Goal: Use online tool/utility

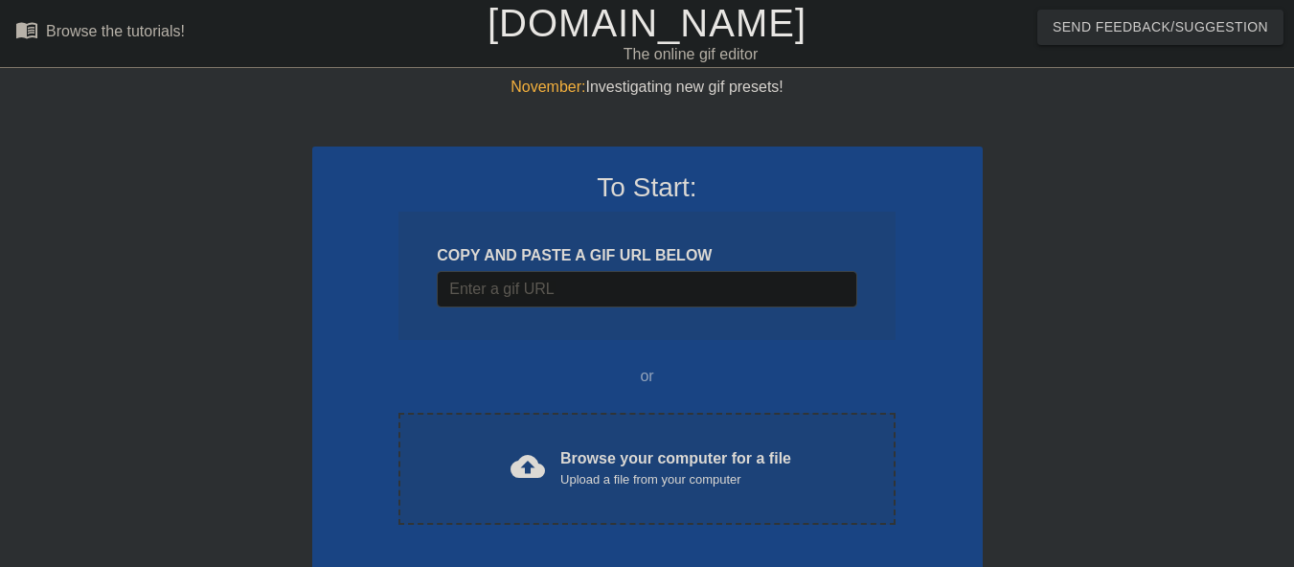
scroll to position [47, 0]
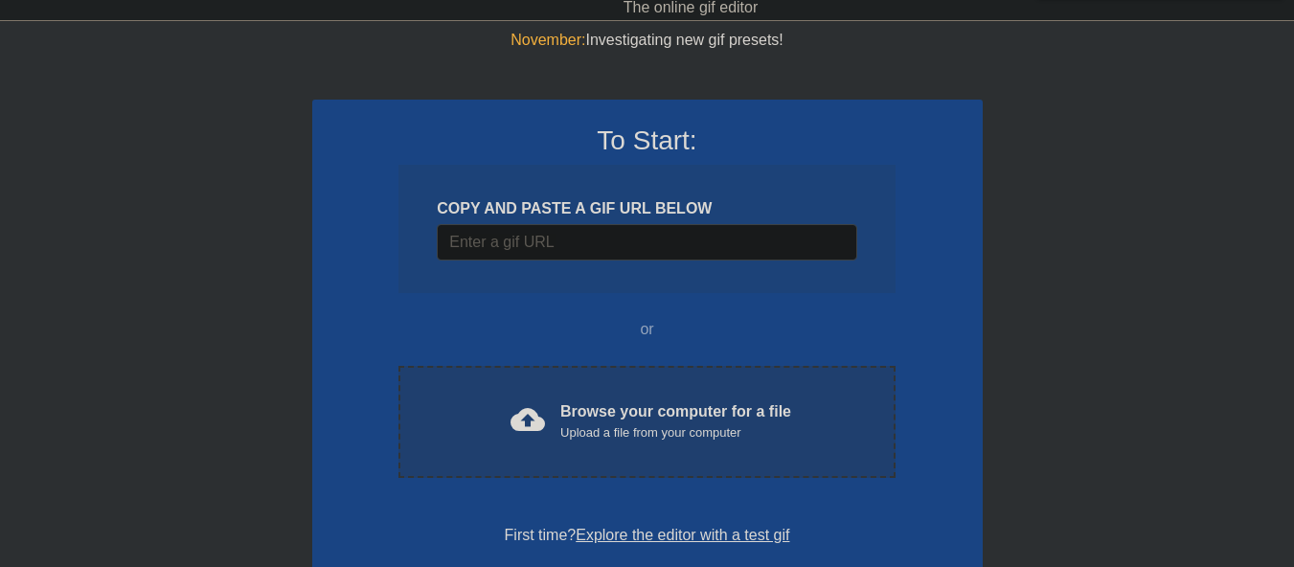
click at [587, 443] on div "cloud_upload Browse your computer for a file Upload a file from your computer" at bounding box center [647, 421] width 416 height 43
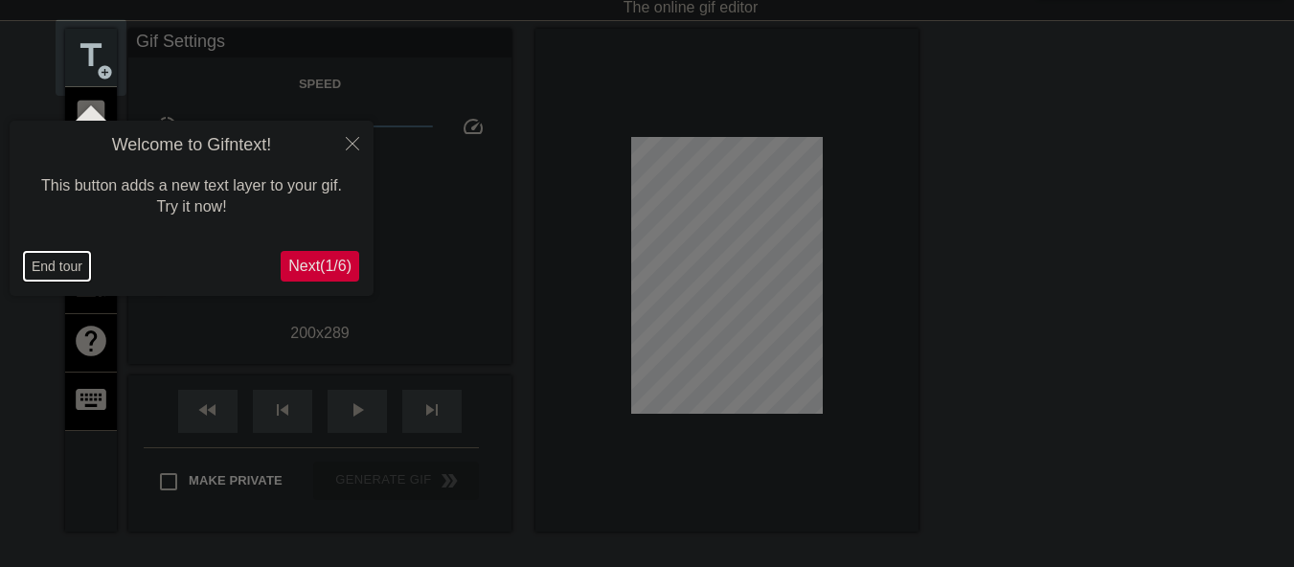
click at [61, 270] on button "End tour" at bounding box center [57, 266] width 66 height 29
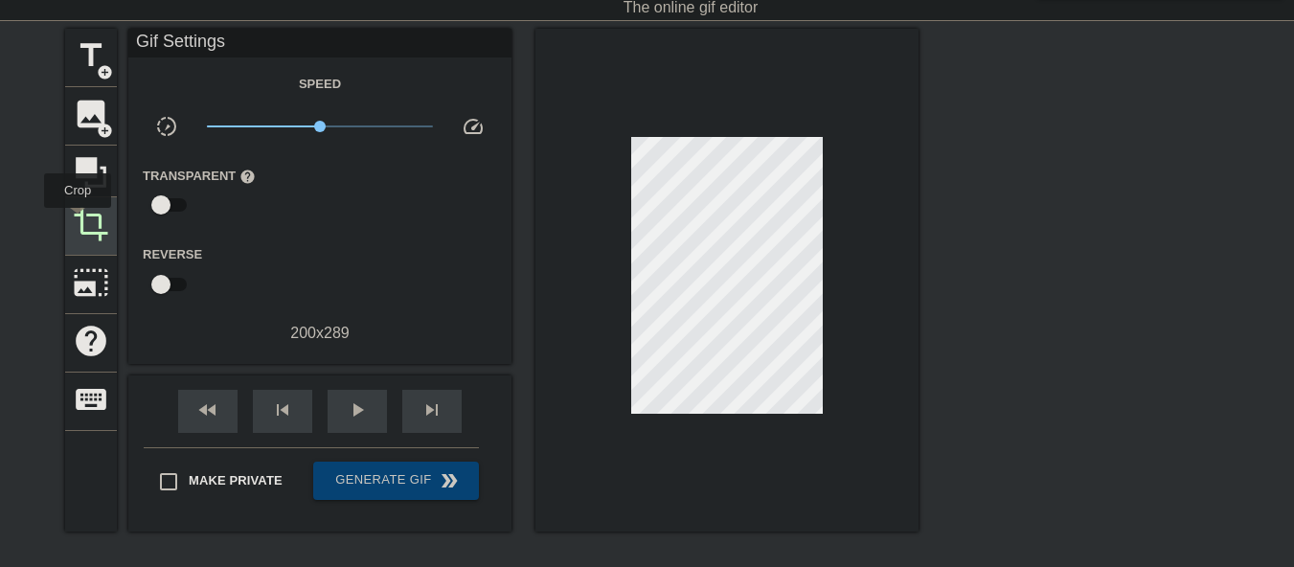
click at [78, 221] on span "crop" at bounding box center [91, 224] width 36 height 36
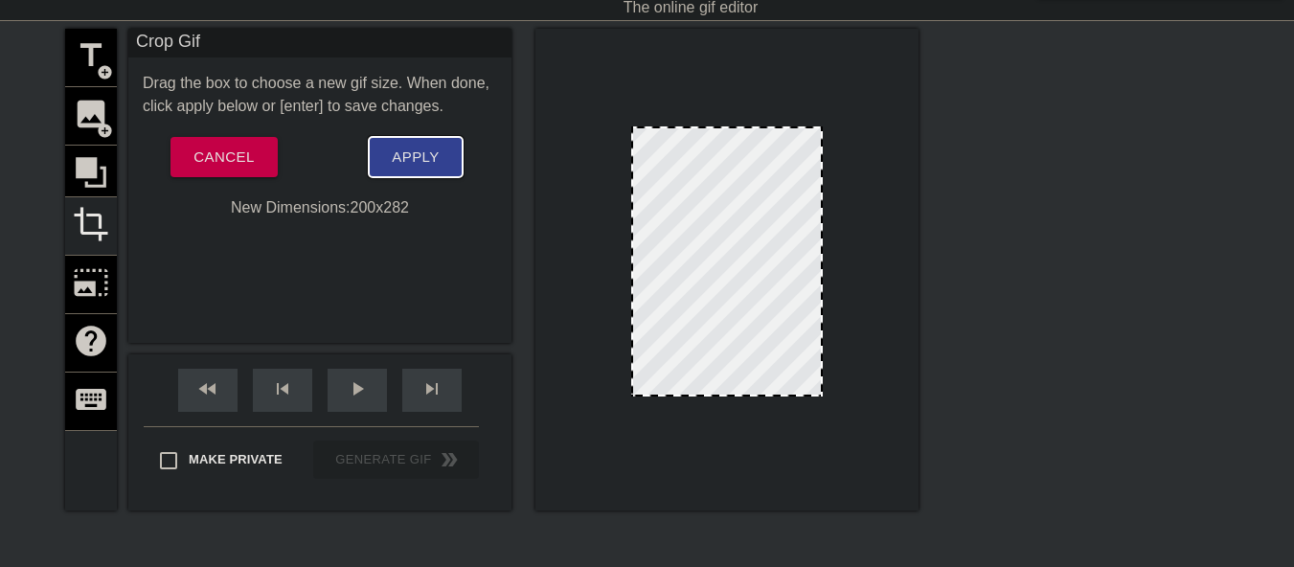
click at [382, 156] on button "Apply" at bounding box center [415, 157] width 93 height 40
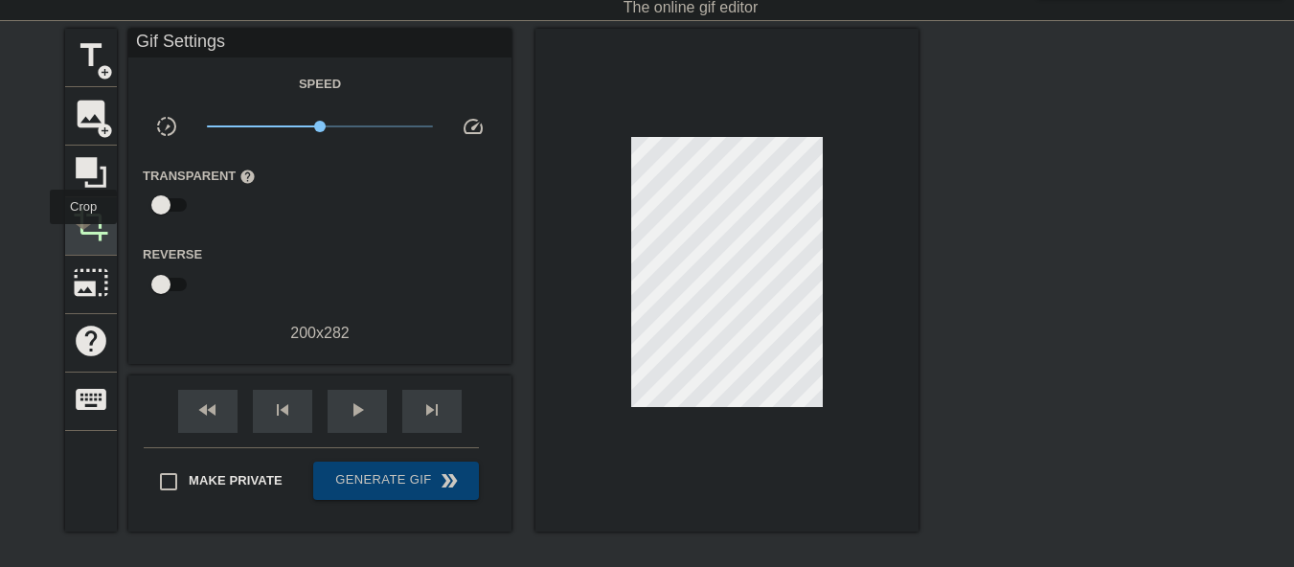
click at [83, 238] on span "crop" at bounding box center [91, 224] width 36 height 36
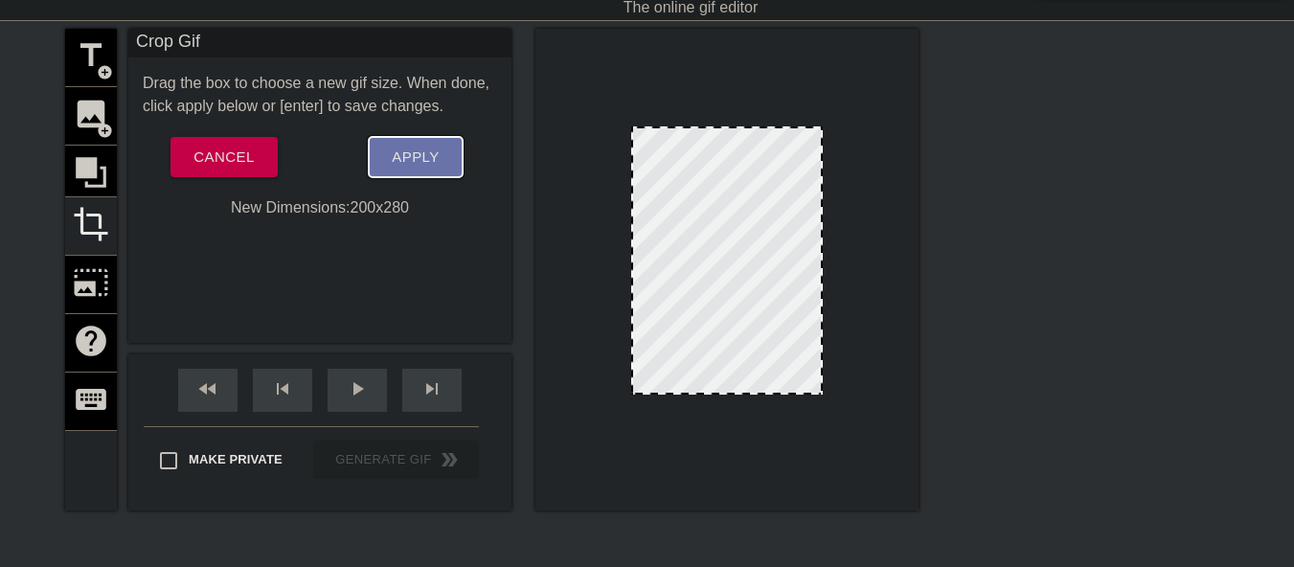
click at [402, 143] on button "Apply" at bounding box center [415, 157] width 93 height 40
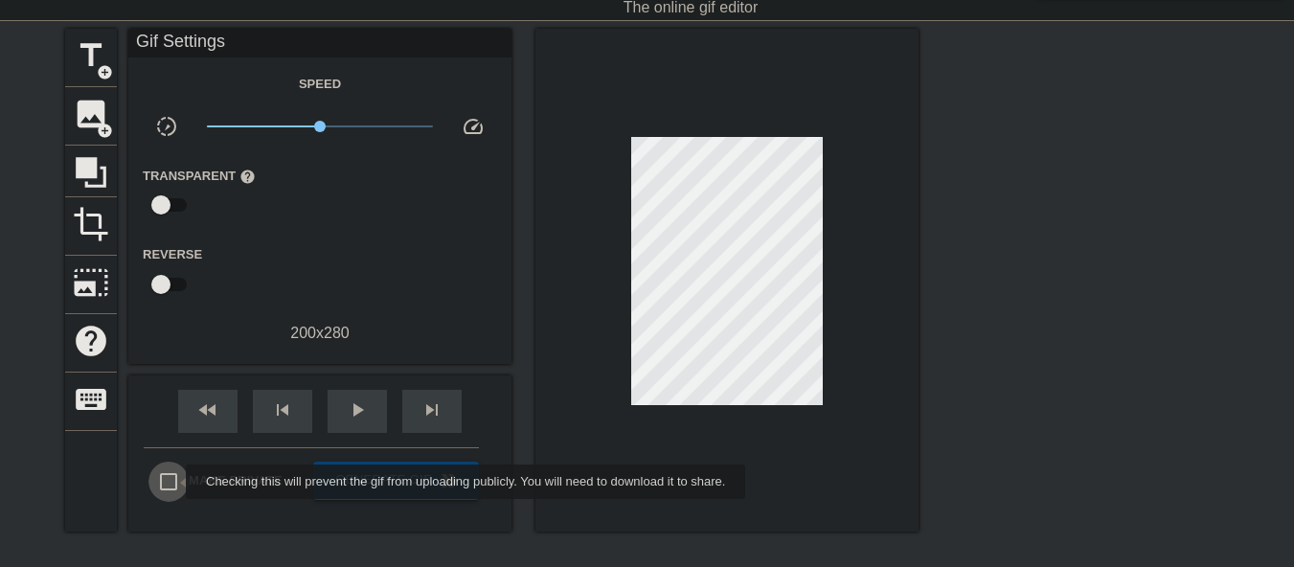
click at [173, 482] on input "Make Private" at bounding box center [168, 482] width 40 height 40
checkbox input "true"
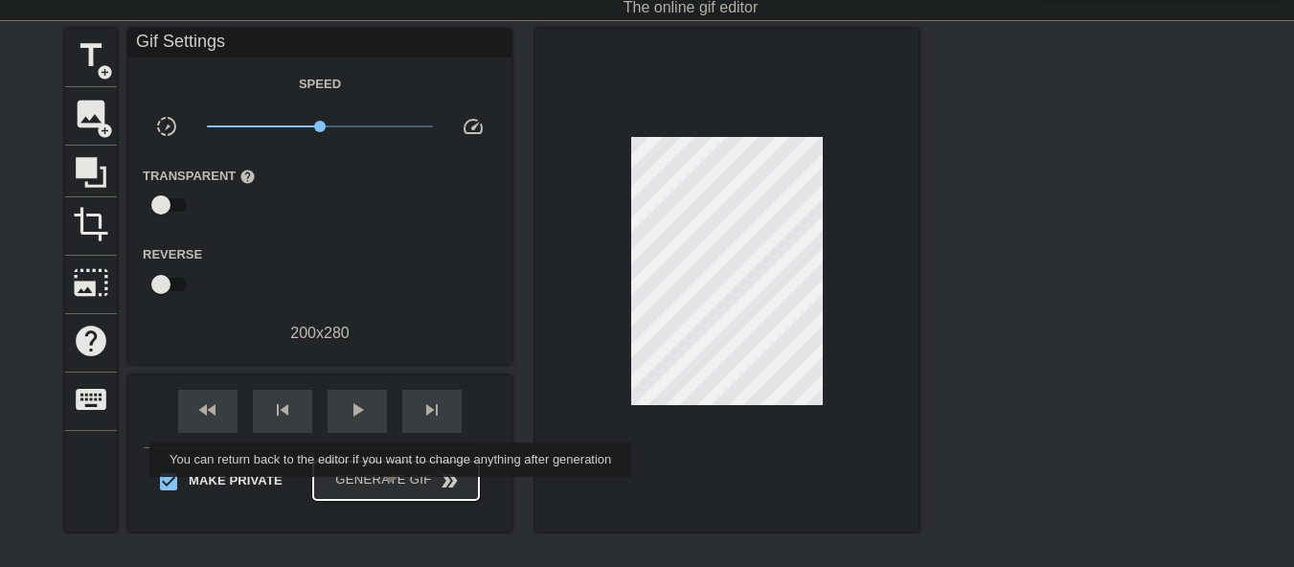
click at [393, 490] on button "Generate Gif double_arrow" at bounding box center [396, 481] width 166 height 38
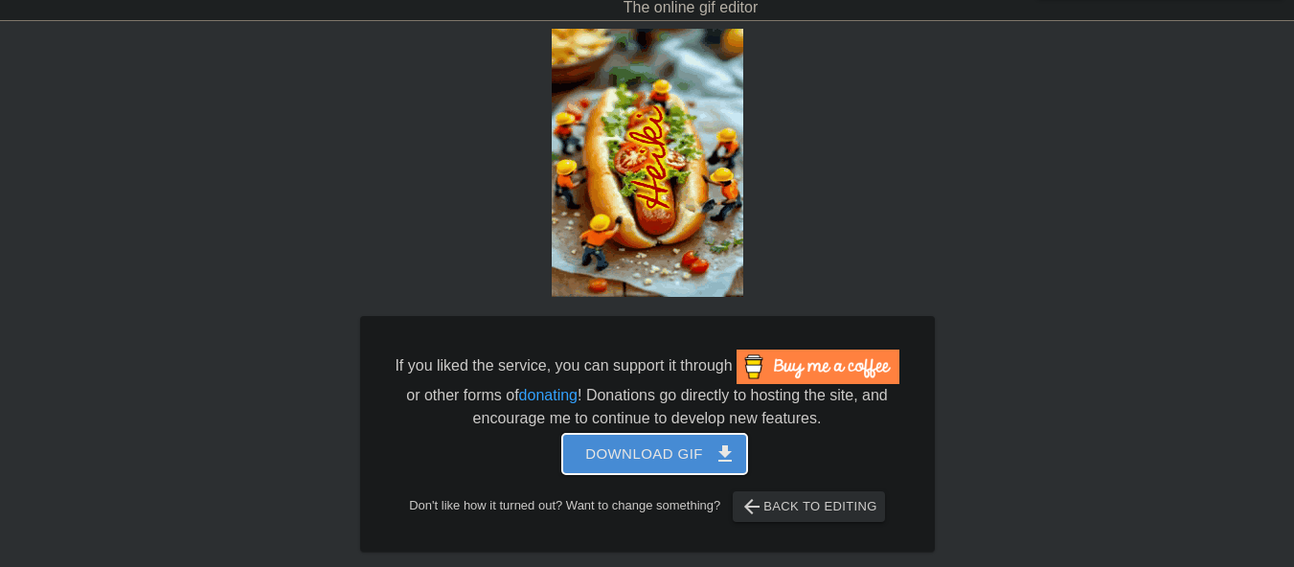
click at [629, 442] on span "Download gif get_app" at bounding box center [654, 454] width 139 height 25
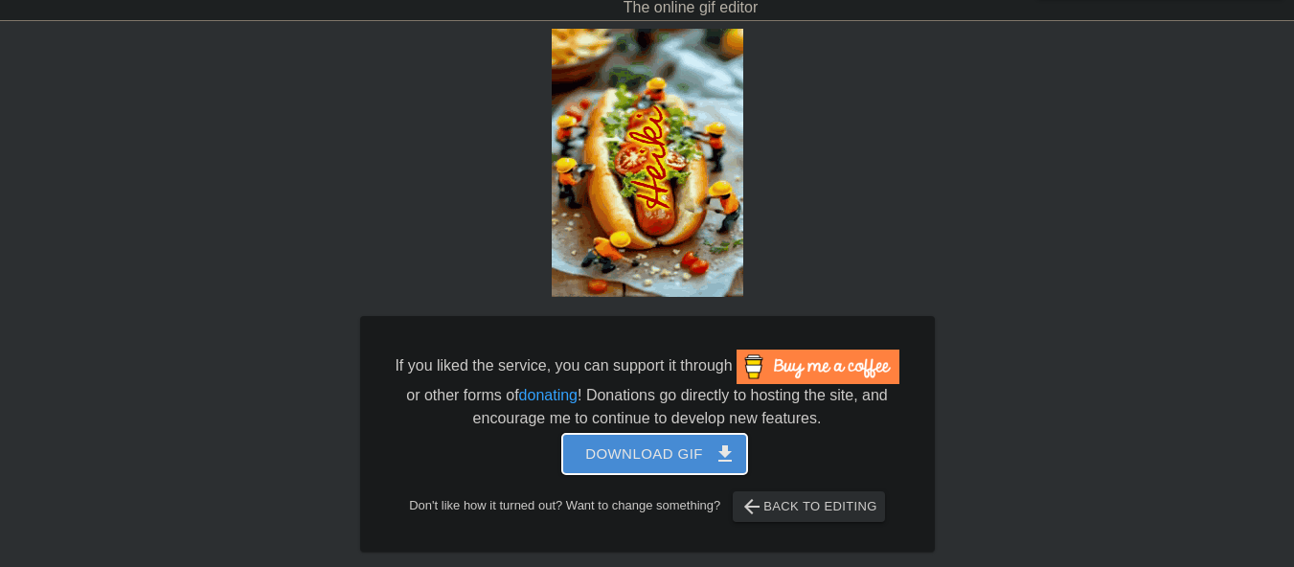
click at [620, 449] on span "Download gif get_app" at bounding box center [654, 454] width 139 height 25
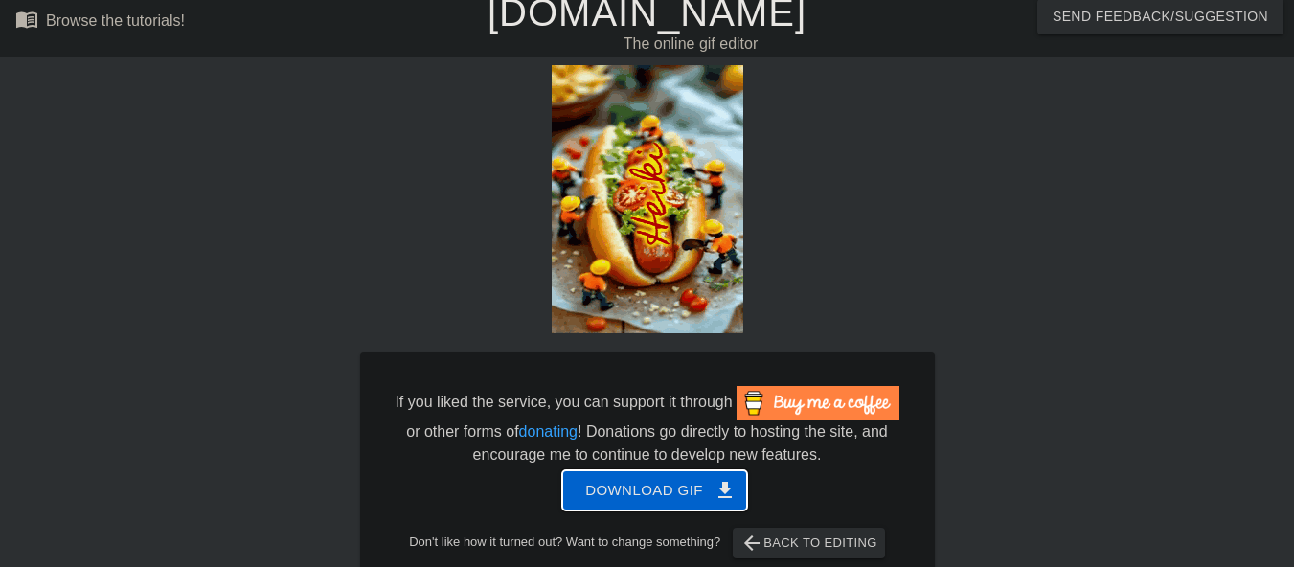
scroll to position [0, 0]
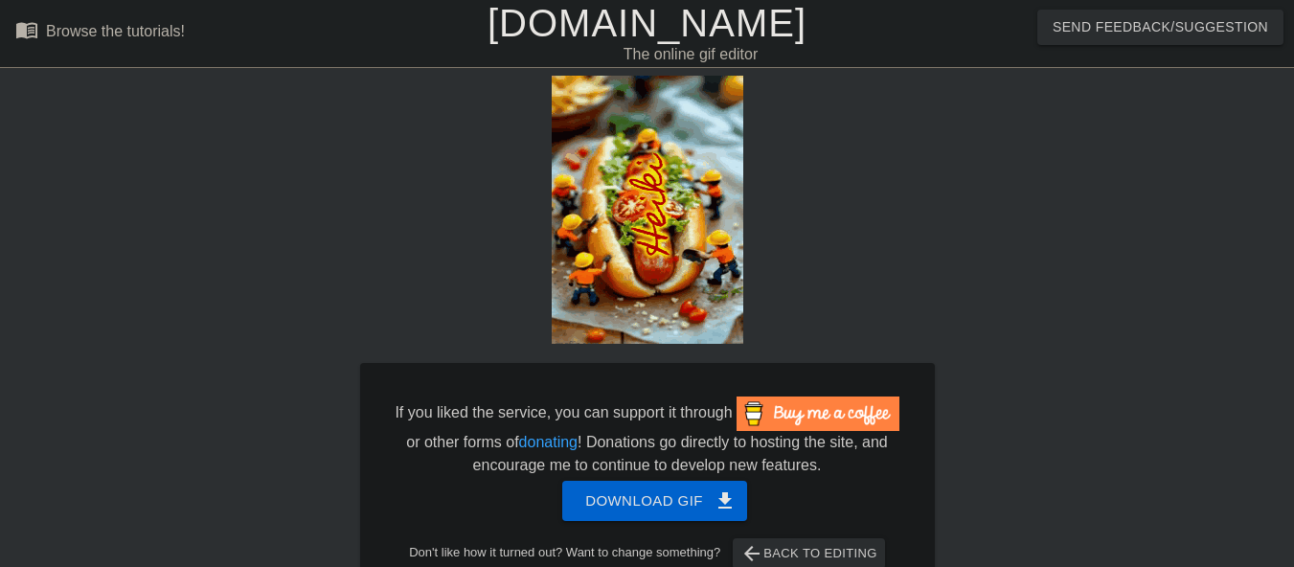
click at [705, 25] on link "[DOMAIN_NAME]" at bounding box center [647, 23] width 319 height 42
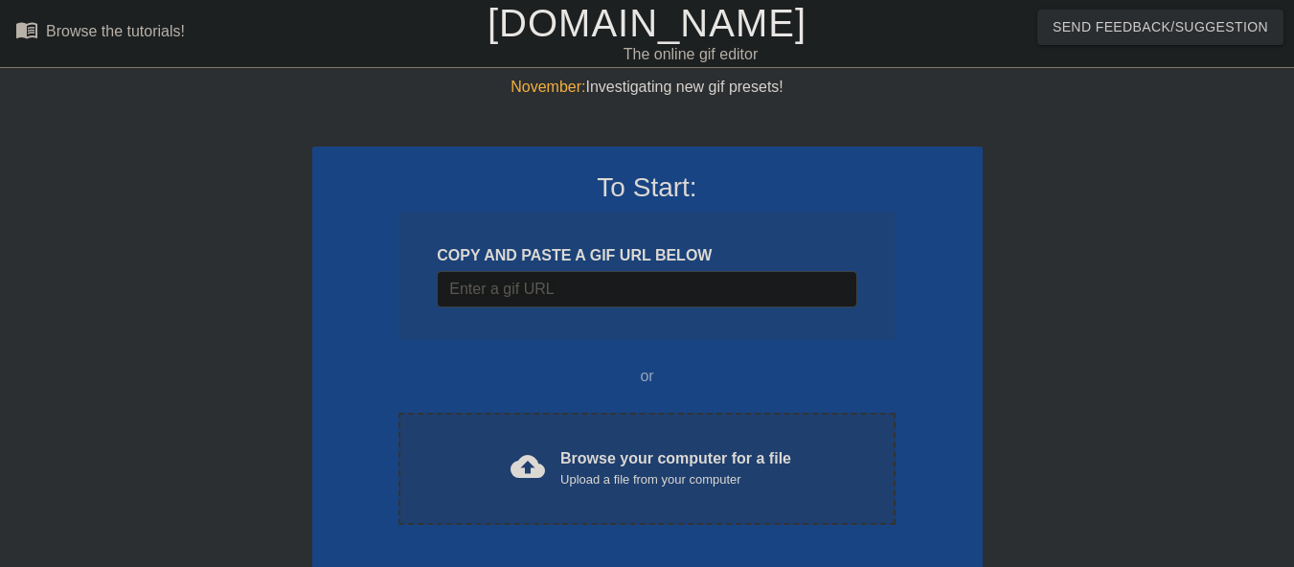
click at [765, 465] on div "Browse your computer for a file Upload a file from your computer" at bounding box center [675, 468] width 231 height 42
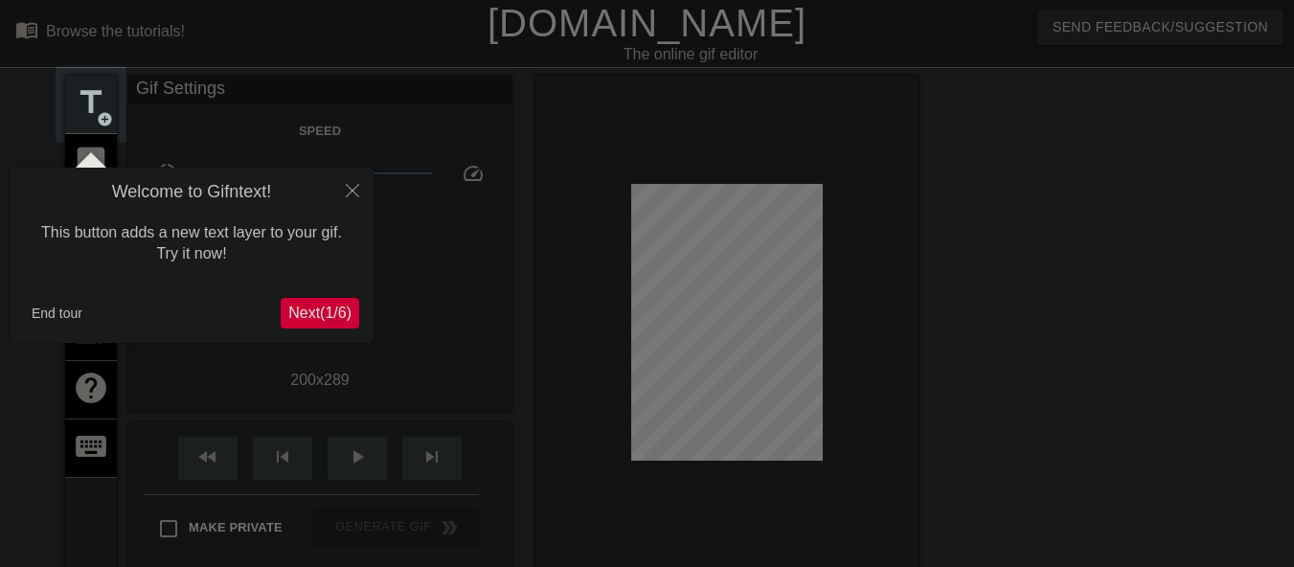
scroll to position [47, 0]
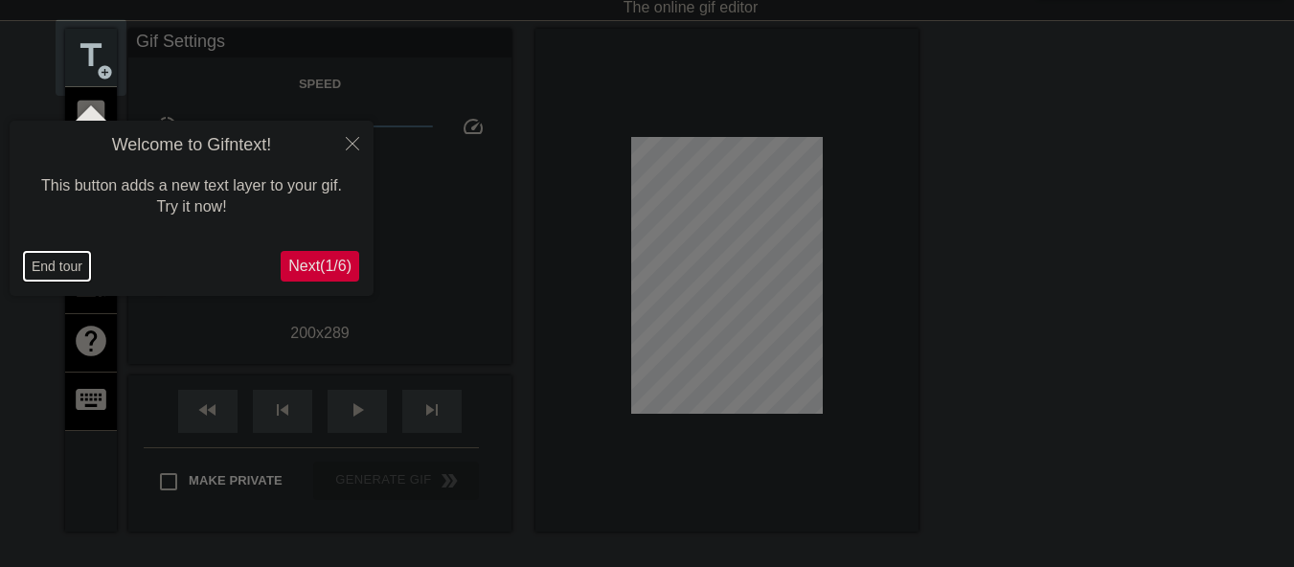
click at [31, 266] on button "End tour" at bounding box center [57, 266] width 66 height 29
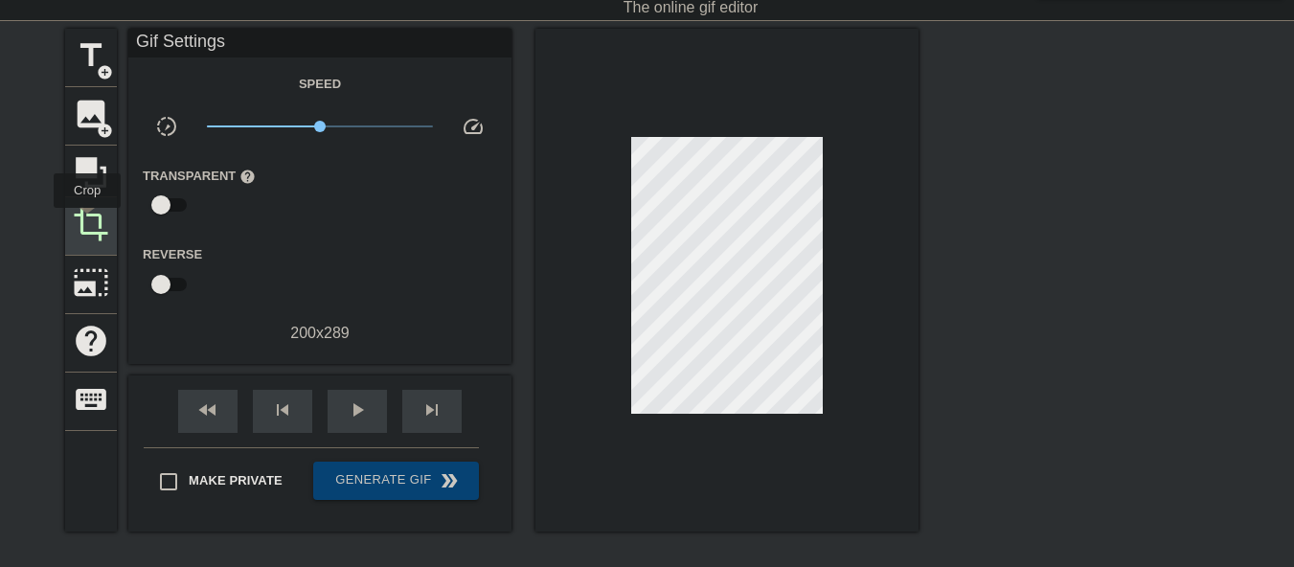
click at [87, 221] on span "crop" at bounding box center [91, 224] width 36 height 36
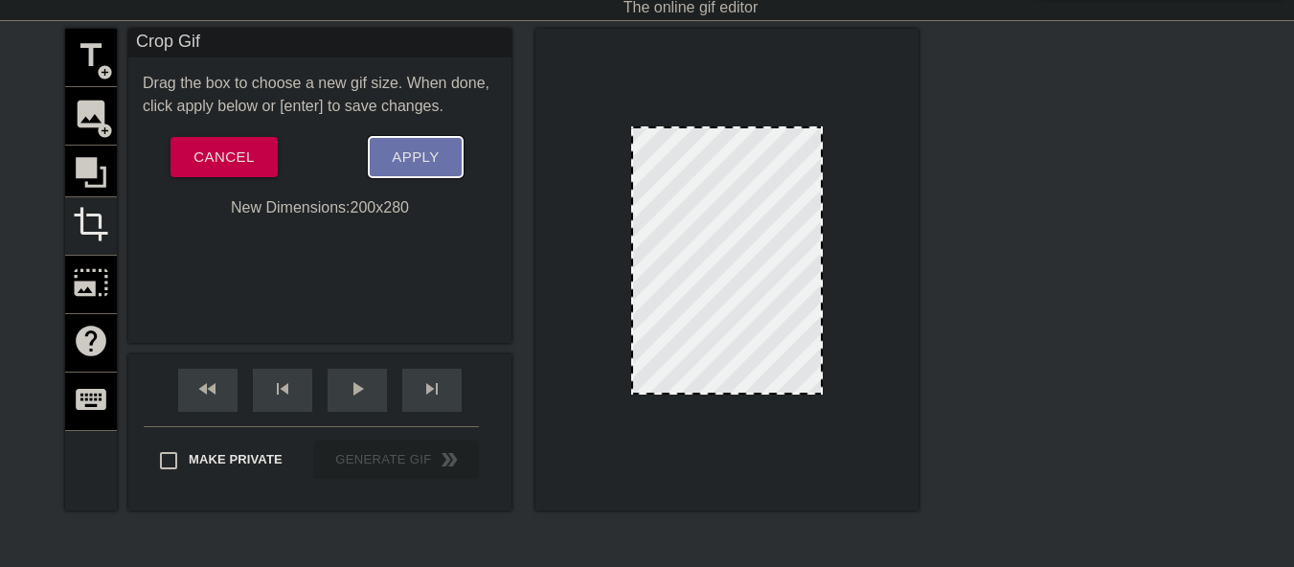
click at [415, 158] on span "Apply" at bounding box center [415, 157] width 47 height 25
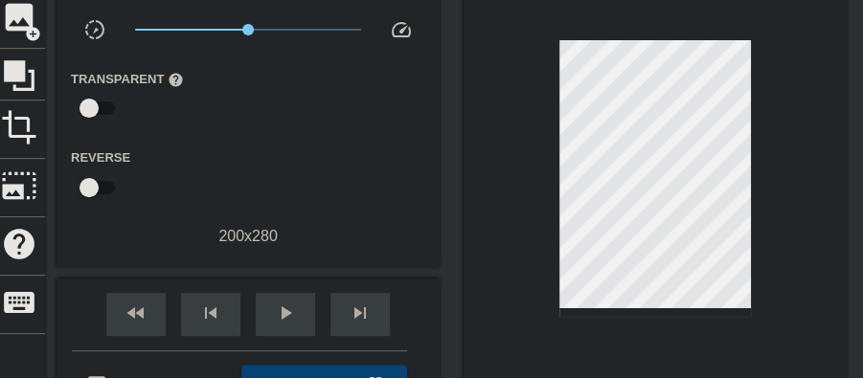
scroll to position [174, 0]
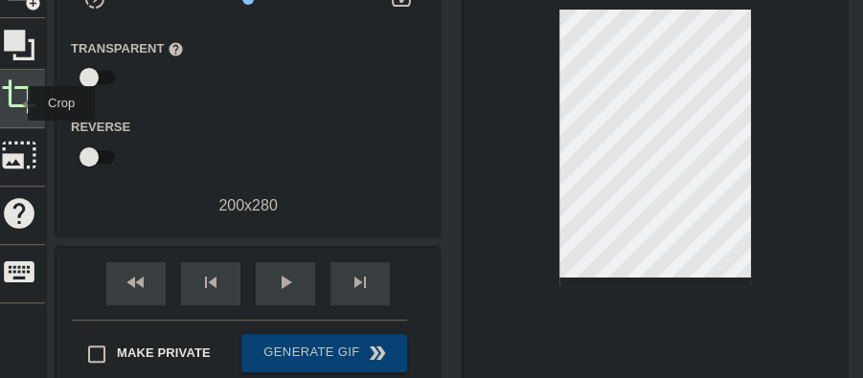
click at [15, 103] on span "crop" at bounding box center [19, 97] width 36 height 36
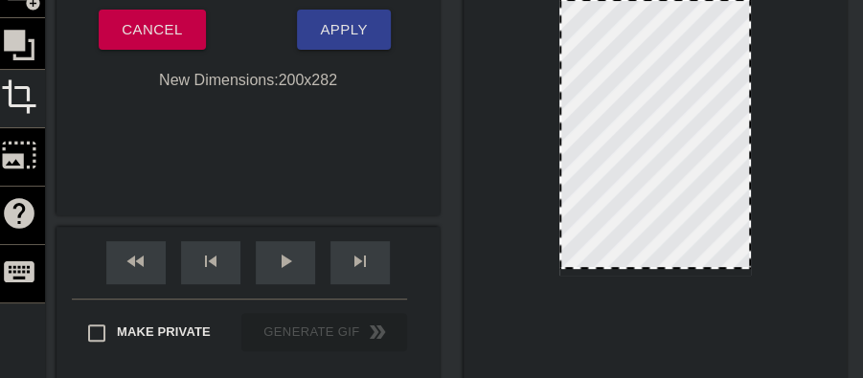
click at [634, 268] on div at bounding box center [655, 267] width 188 height 10
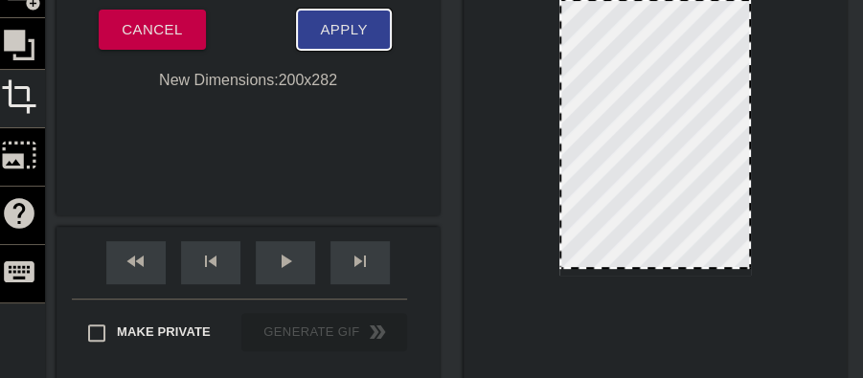
click at [353, 45] on button "Apply" at bounding box center [343, 30] width 93 height 40
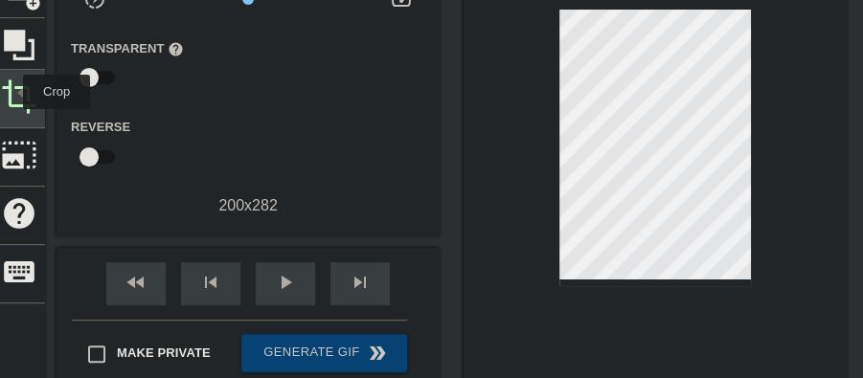
click at [14, 91] on span "crop" at bounding box center [19, 97] width 36 height 36
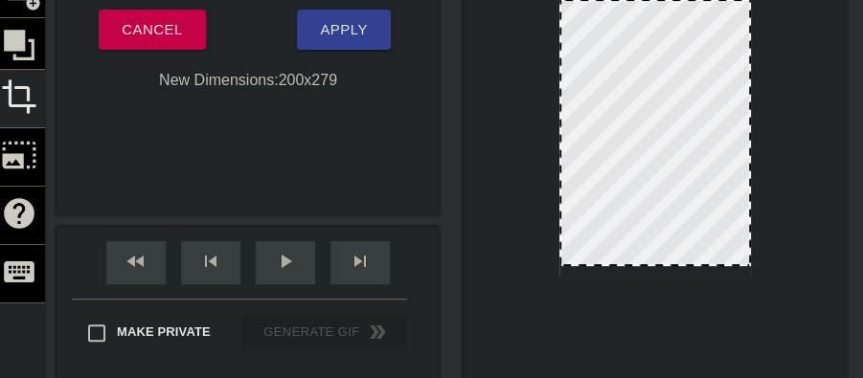
click at [629, 265] on div at bounding box center [655, 265] width 188 height 10
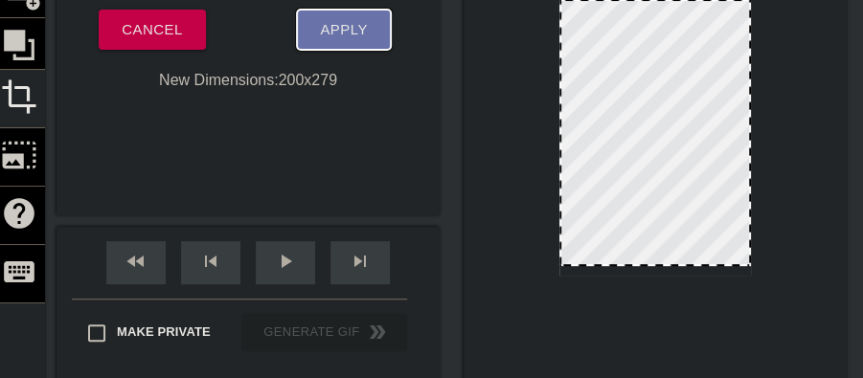
click at [346, 26] on span "Apply" at bounding box center [343, 29] width 47 height 25
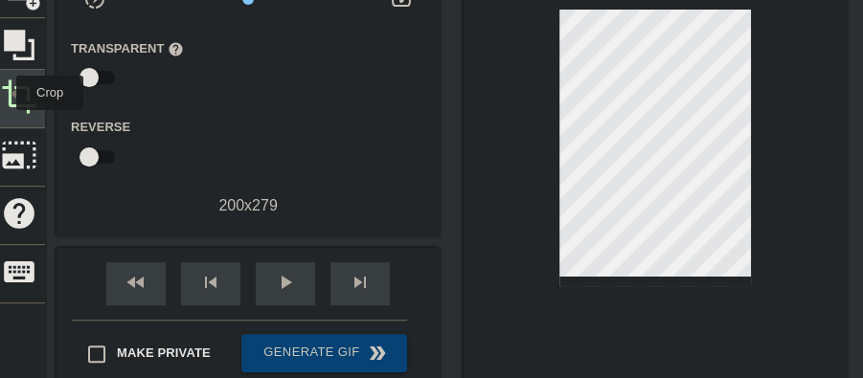
click at [4, 93] on span "crop" at bounding box center [19, 97] width 36 height 36
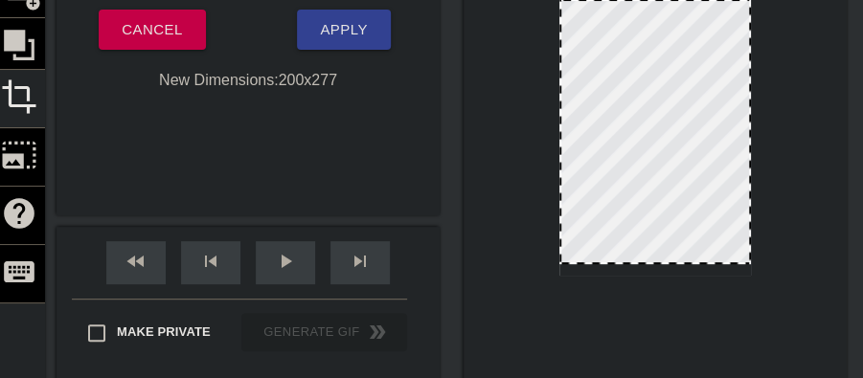
click at [648, 262] on div at bounding box center [655, 263] width 188 height 10
click at [328, 27] on span "Apply" at bounding box center [343, 29] width 47 height 25
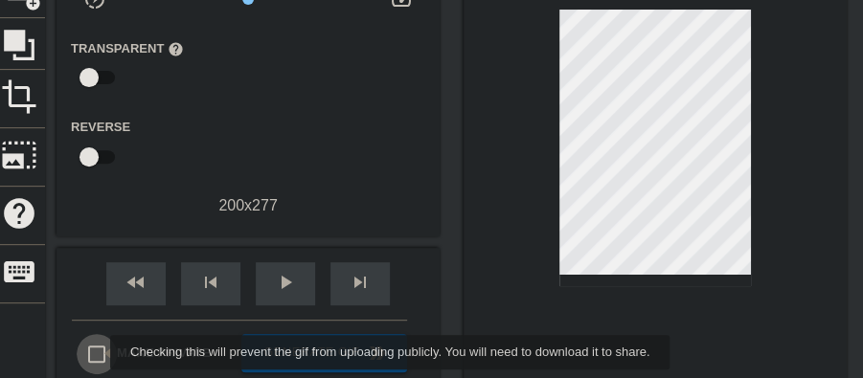
drag, startPoint x: 98, startPoint y: 353, endPoint x: 126, endPoint y: 351, distance: 28.8
click at [98, 352] on input "Make Private" at bounding box center [97, 354] width 40 height 40
checkbox input "true"
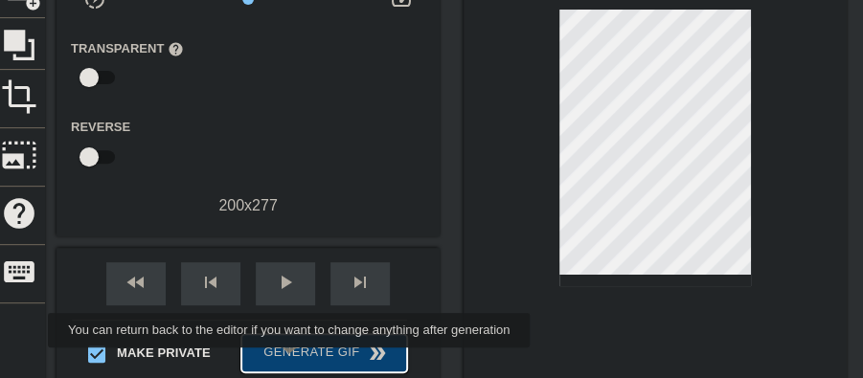
click at [292, 360] on span "Generate Gif double_arrow" at bounding box center [324, 353] width 150 height 23
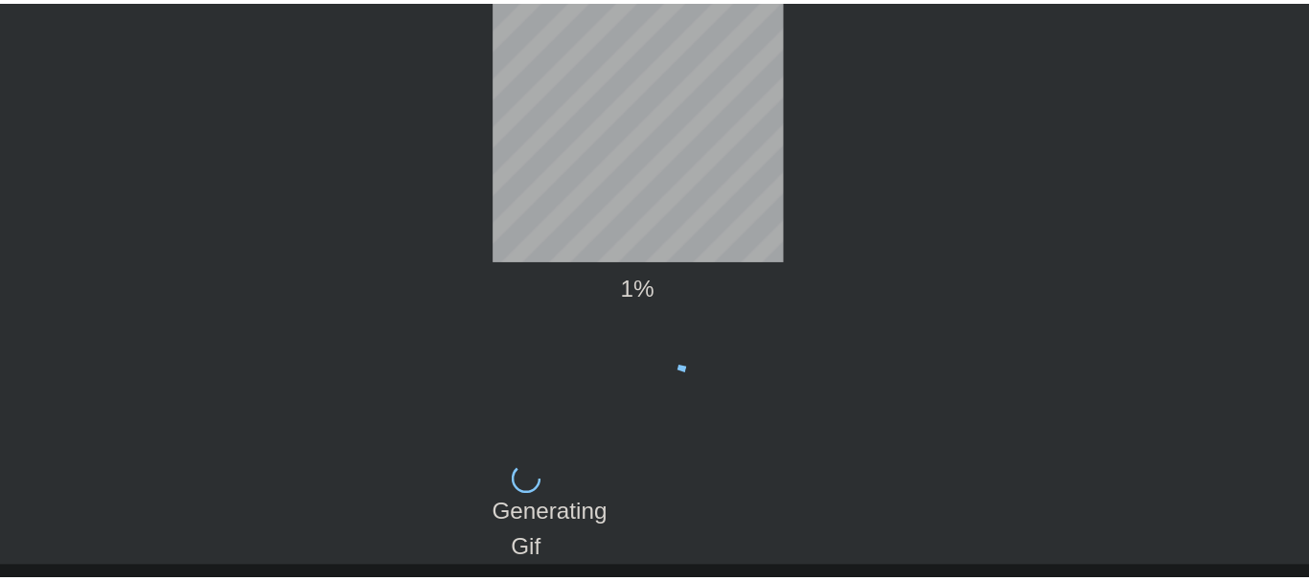
scroll to position [0, 0]
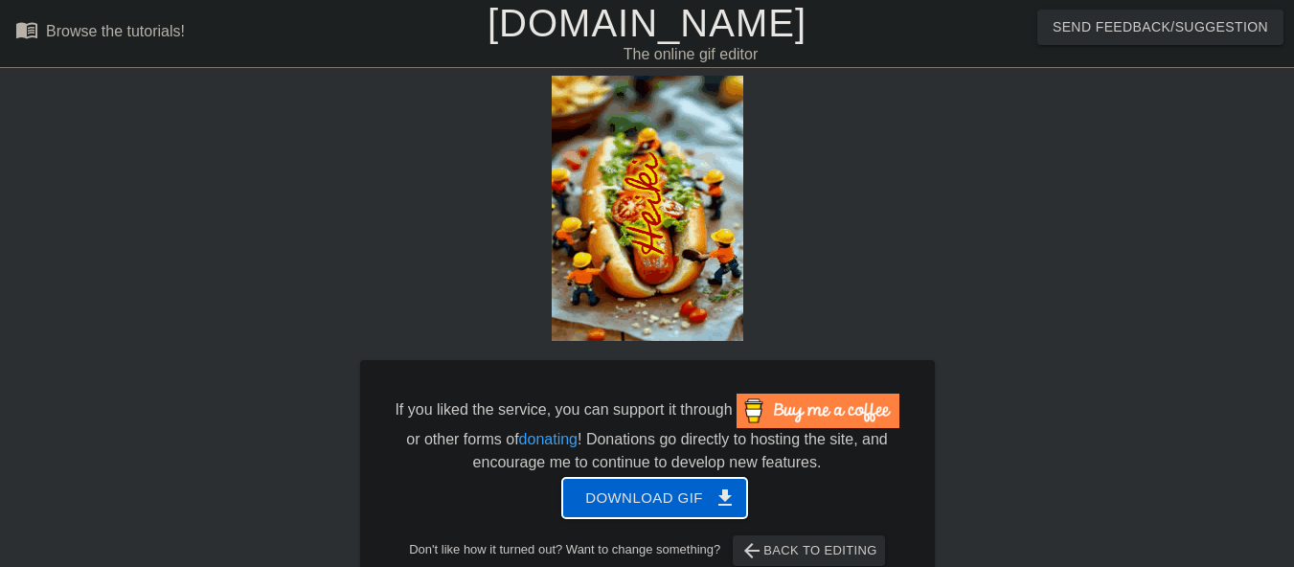
click at [615, 498] on span "Download gif get_app" at bounding box center [654, 498] width 139 height 25
